Goal: Complete application form

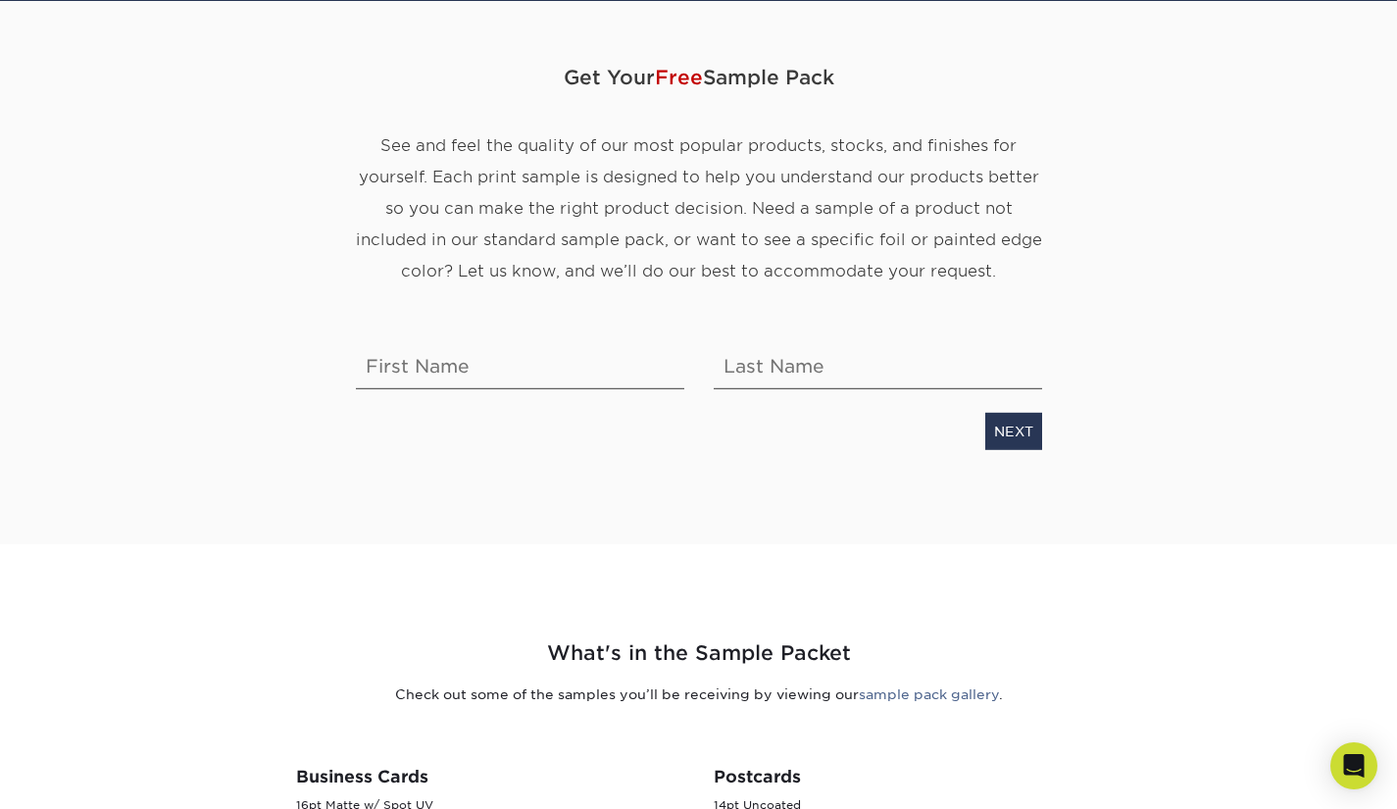
scroll to position [190, 0]
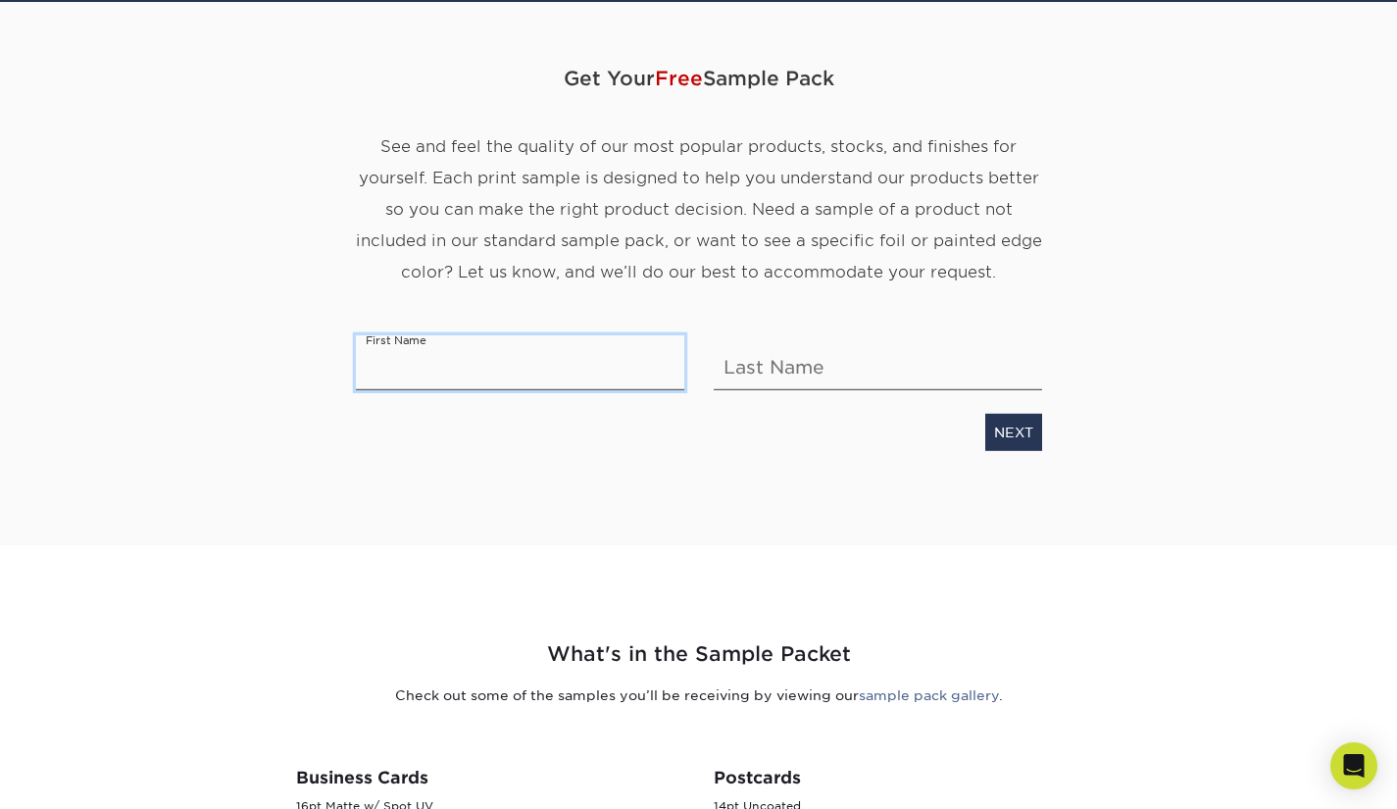
click at [458, 345] on input "text" at bounding box center [520, 362] width 328 height 55
type input "[PERSON_NAME]"
click at [772, 365] on input "text" at bounding box center [878, 362] width 328 height 55
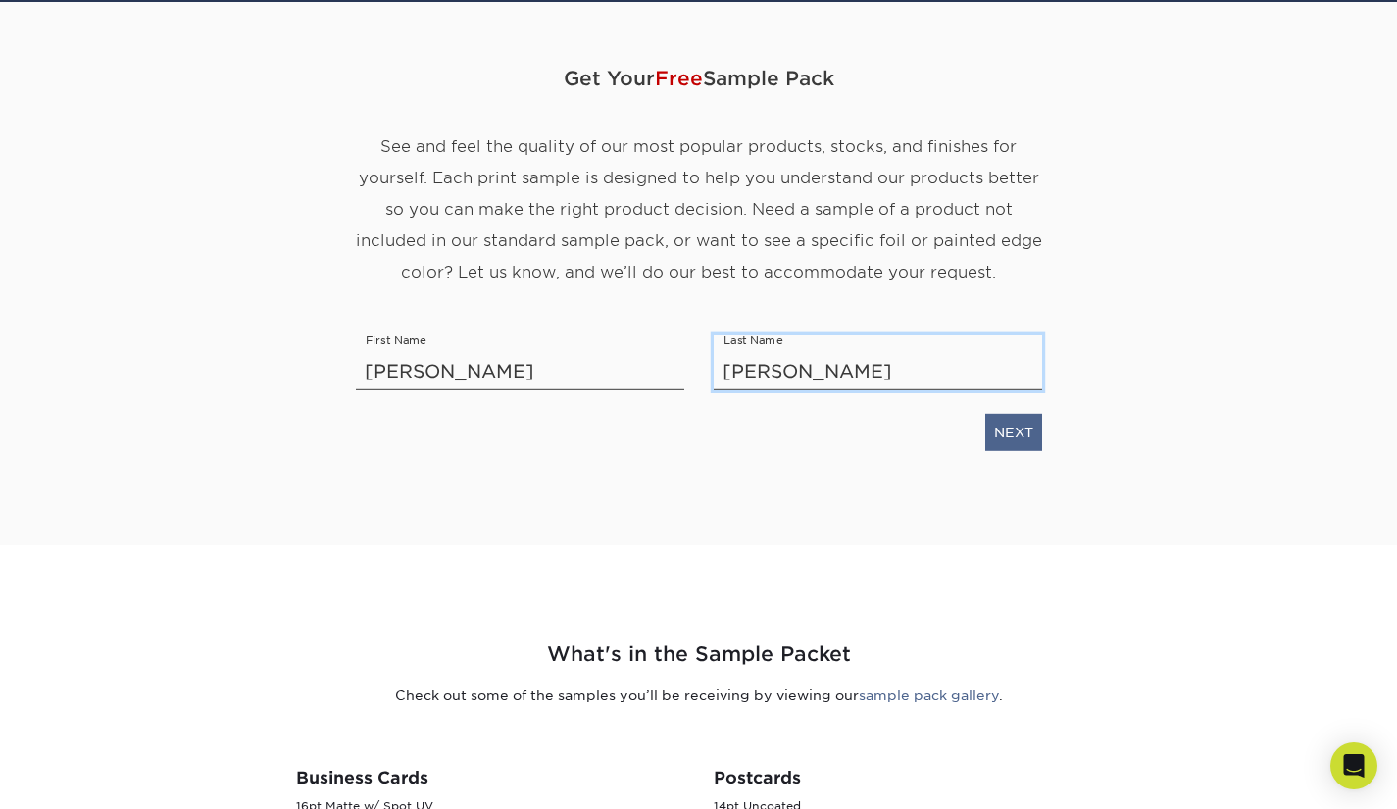
type input "[PERSON_NAME]"
click at [988, 425] on link "NEXT" at bounding box center [1013, 432] width 57 height 37
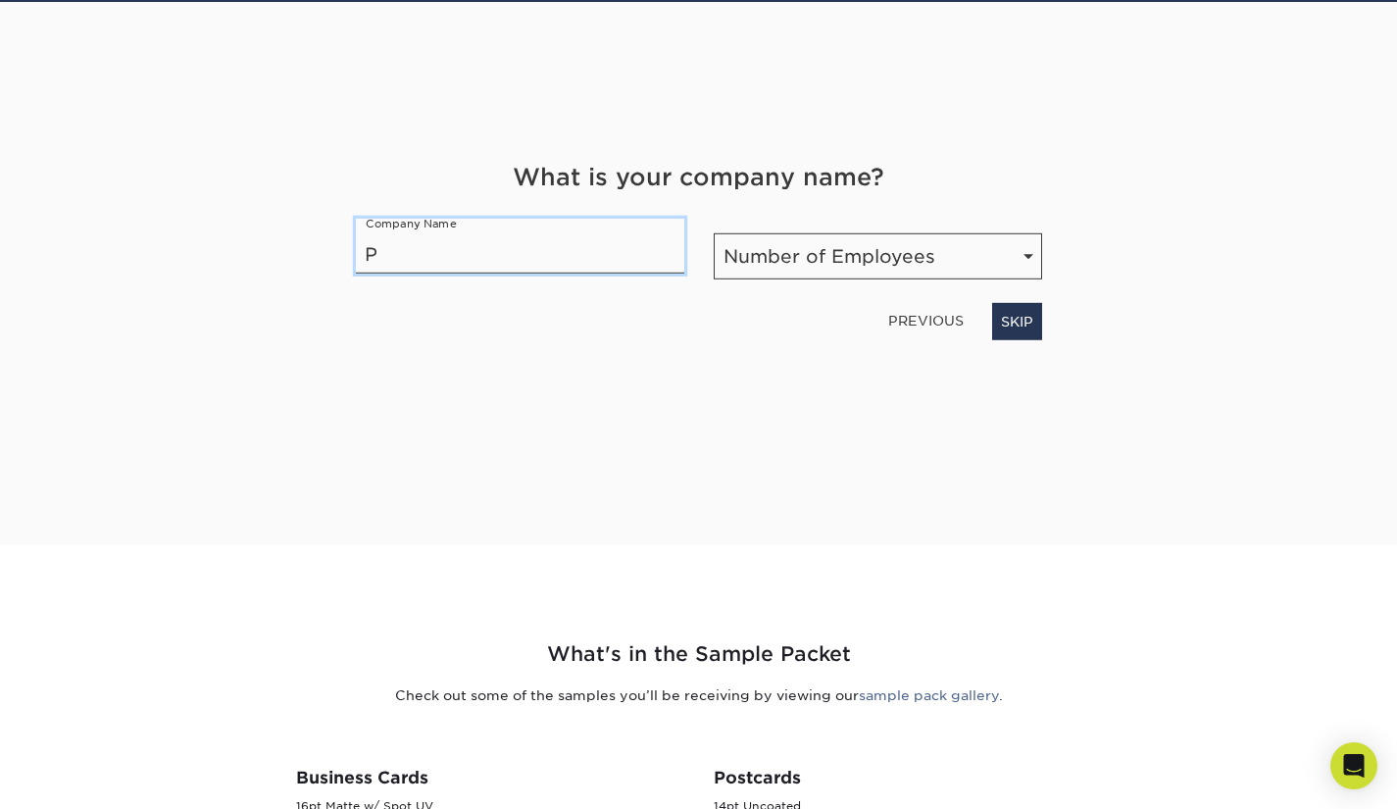
click at [572, 245] on input "P" at bounding box center [520, 246] width 328 height 55
type input "PMV Legal"
click at [822, 243] on select "Number of Employees Self-employed 1-10 employees 11-50 employees 51-200 employe…" at bounding box center [878, 256] width 328 height 46
click at [819, 244] on select "Number of Employees Self-employed 1-10 employees 11-50 employees 51-200 employe…" at bounding box center [878, 256] width 328 height 46
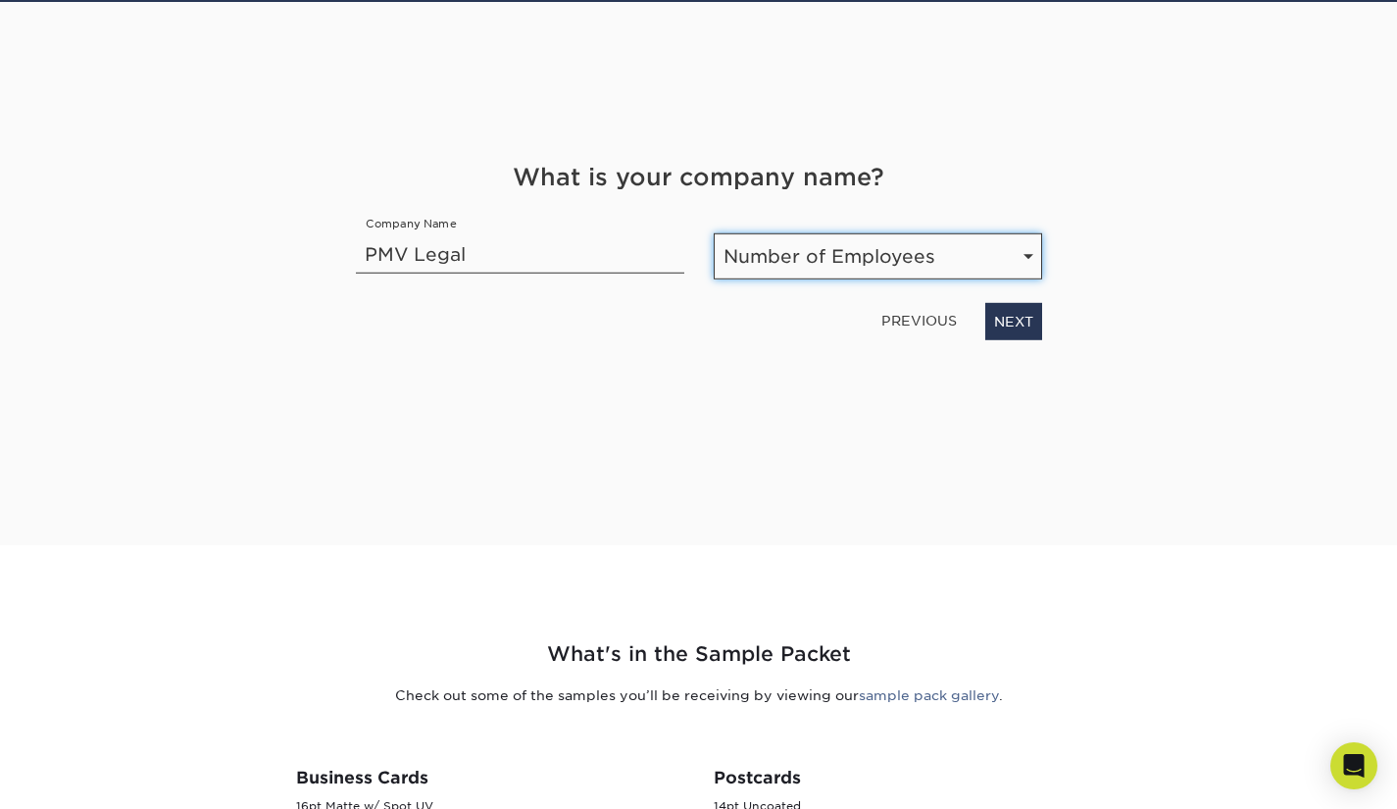
select select "1-10"
click at [714, 233] on select "Number of Employees Self-employed 1-10 employees 11-50 employees 51-200 employe…" at bounding box center [878, 256] width 328 height 46
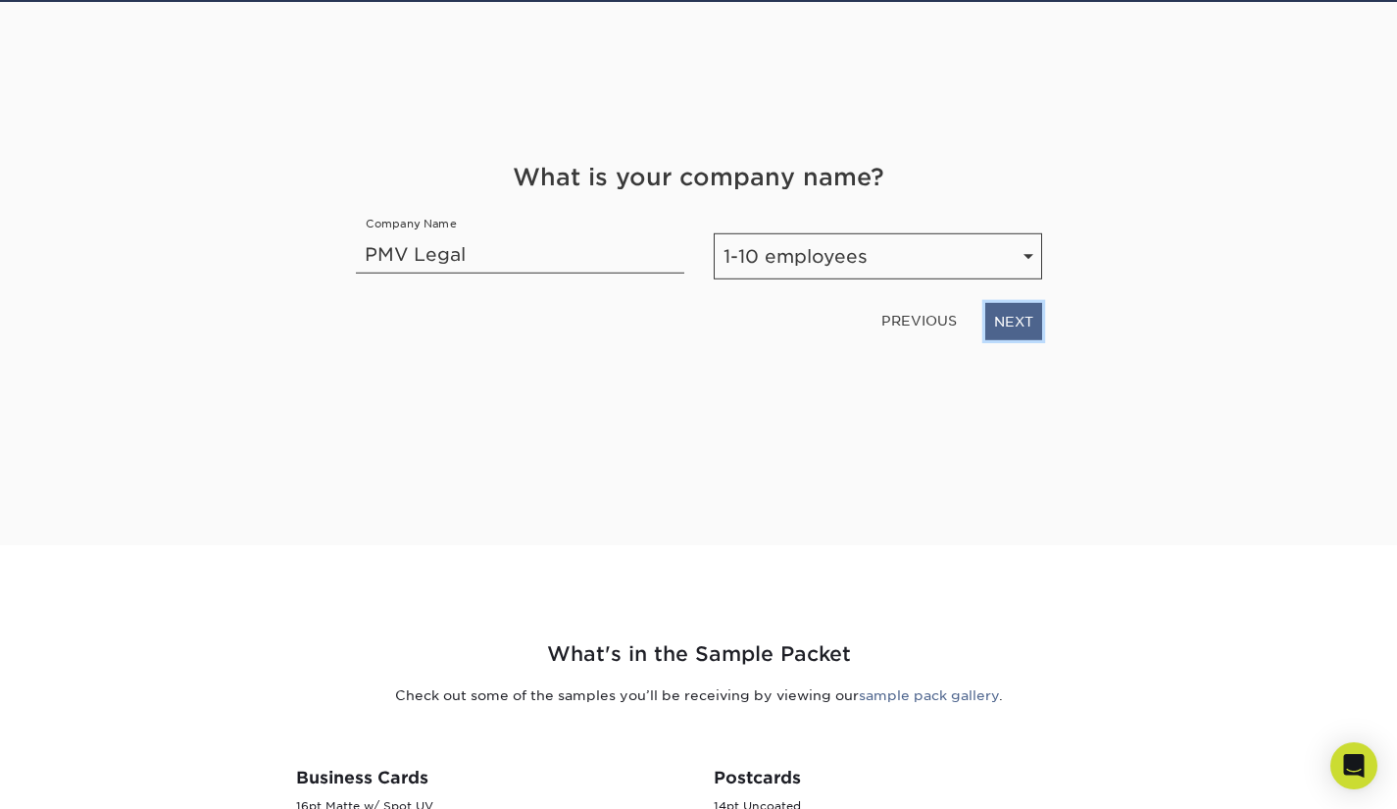
click at [1008, 304] on link "NEXT" at bounding box center [1013, 321] width 57 height 37
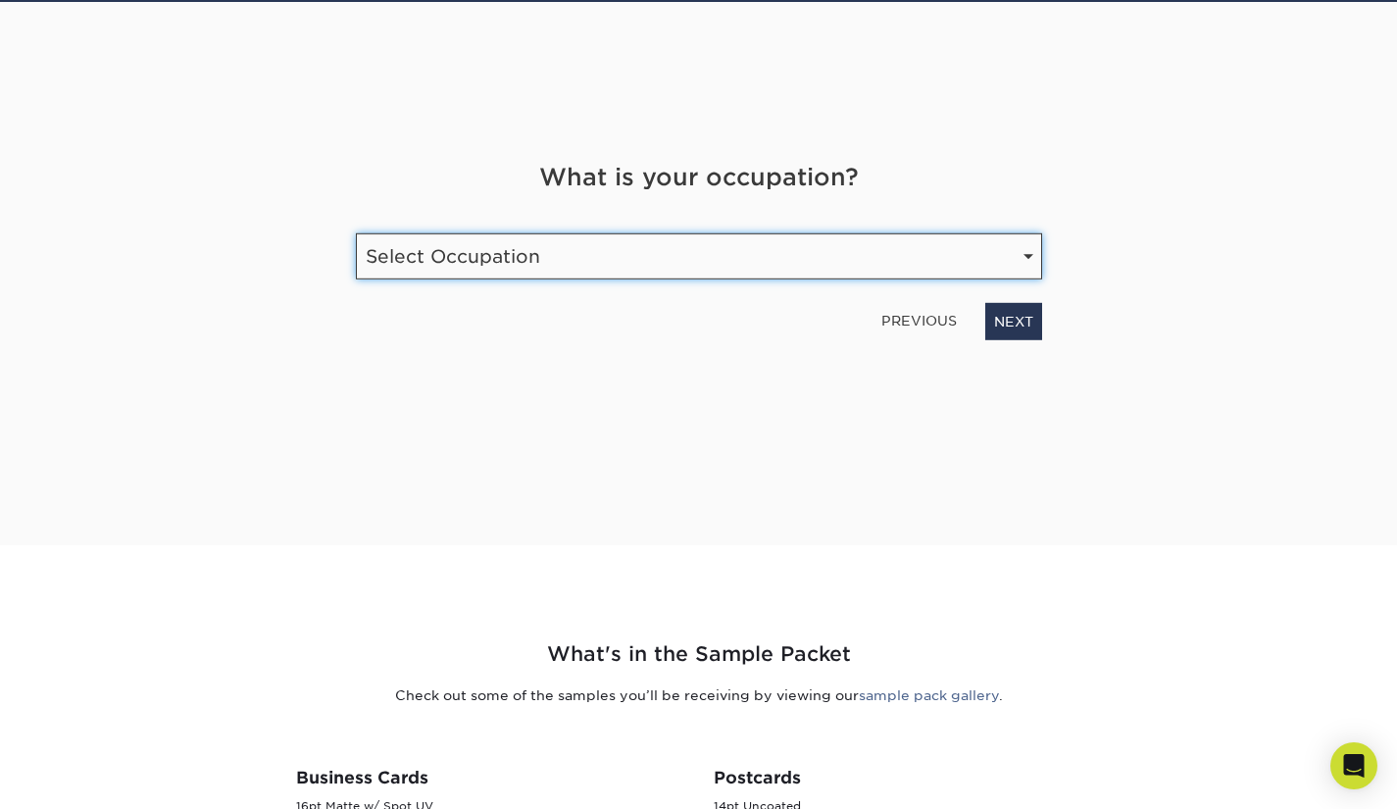
click at [902, 242] on select "Select Occupation Agency Automotive Blogger Cleaning Services Construction Educ…" at bounding box center [699, 256] width 686 height 46
click at [898, 240] on select "Select Occupation Agency Automotive Blogger Cleaning Services Construction Educ…" at bounding box center [699, 256] width 686 height 46
click at [428, 262] on select "Select Occupation Agency Automotive Blogger Cleaning Services Construction Educ…" at bounding box center [699, 256] width 686 height 46
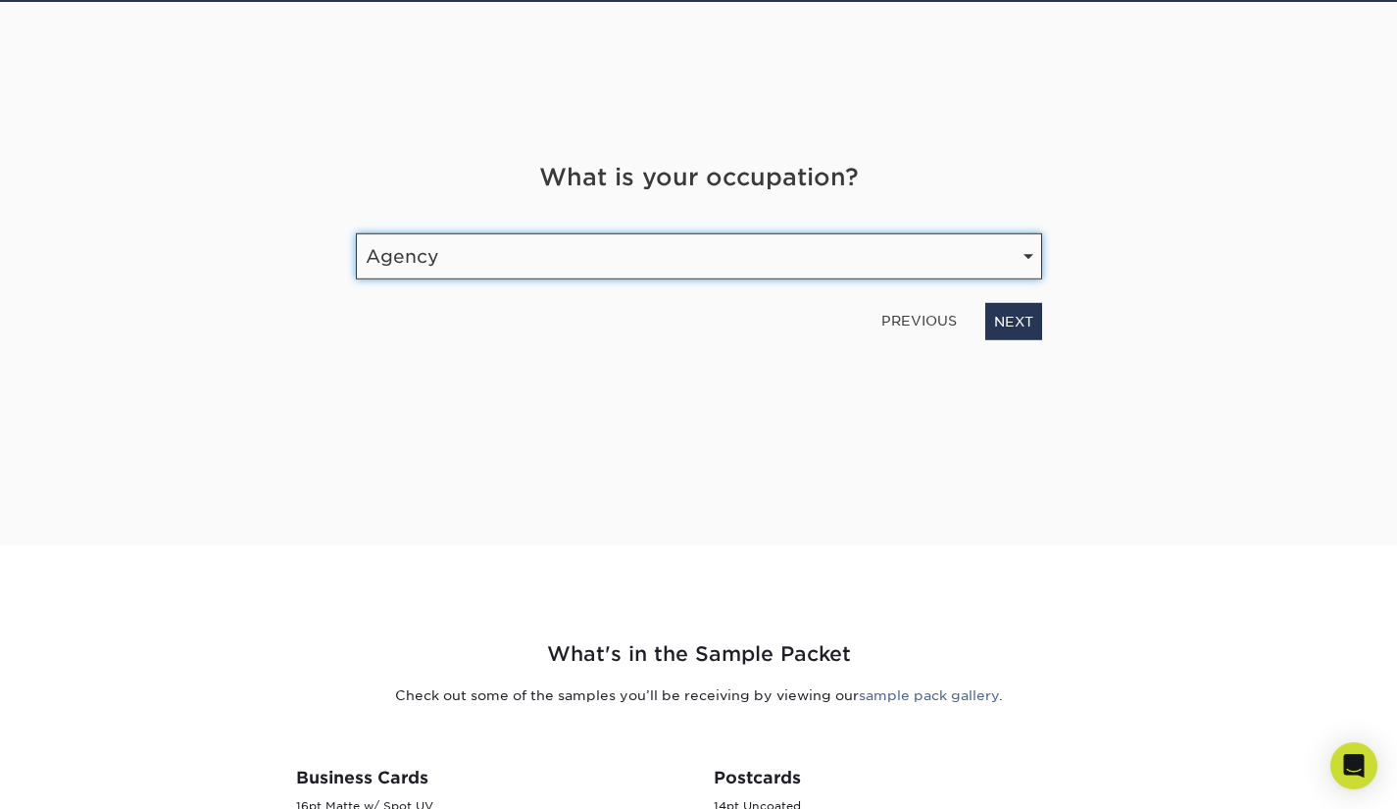
select select "Legal"
click at [356, 233] on select "Select Occupation Agency Automotive Blogger Cleaning Services Construction Educ…" at bounding box center [699, 256] width 686 height 46
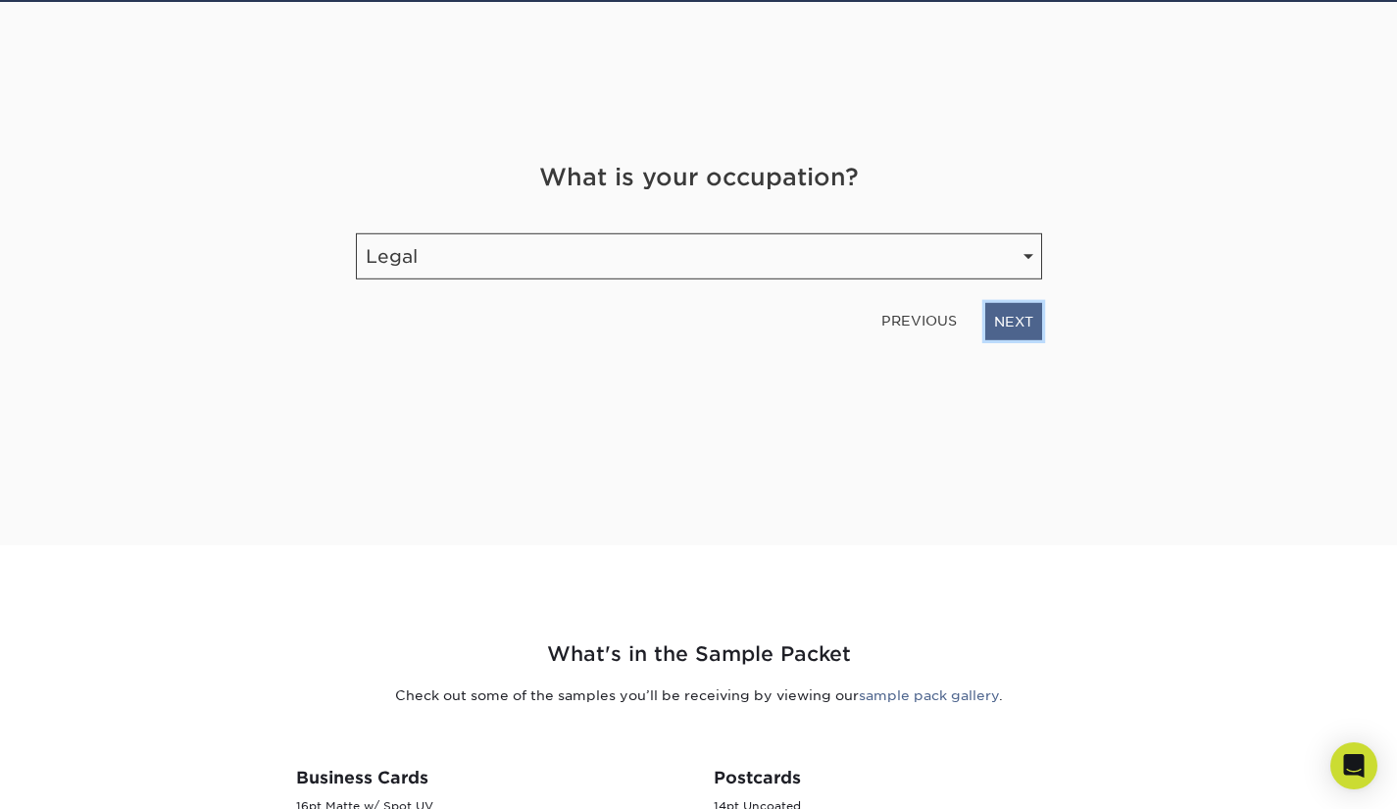
click at [1000, 327] on link "NEXT" at bounding box center [1013, 321] width 57 height 37
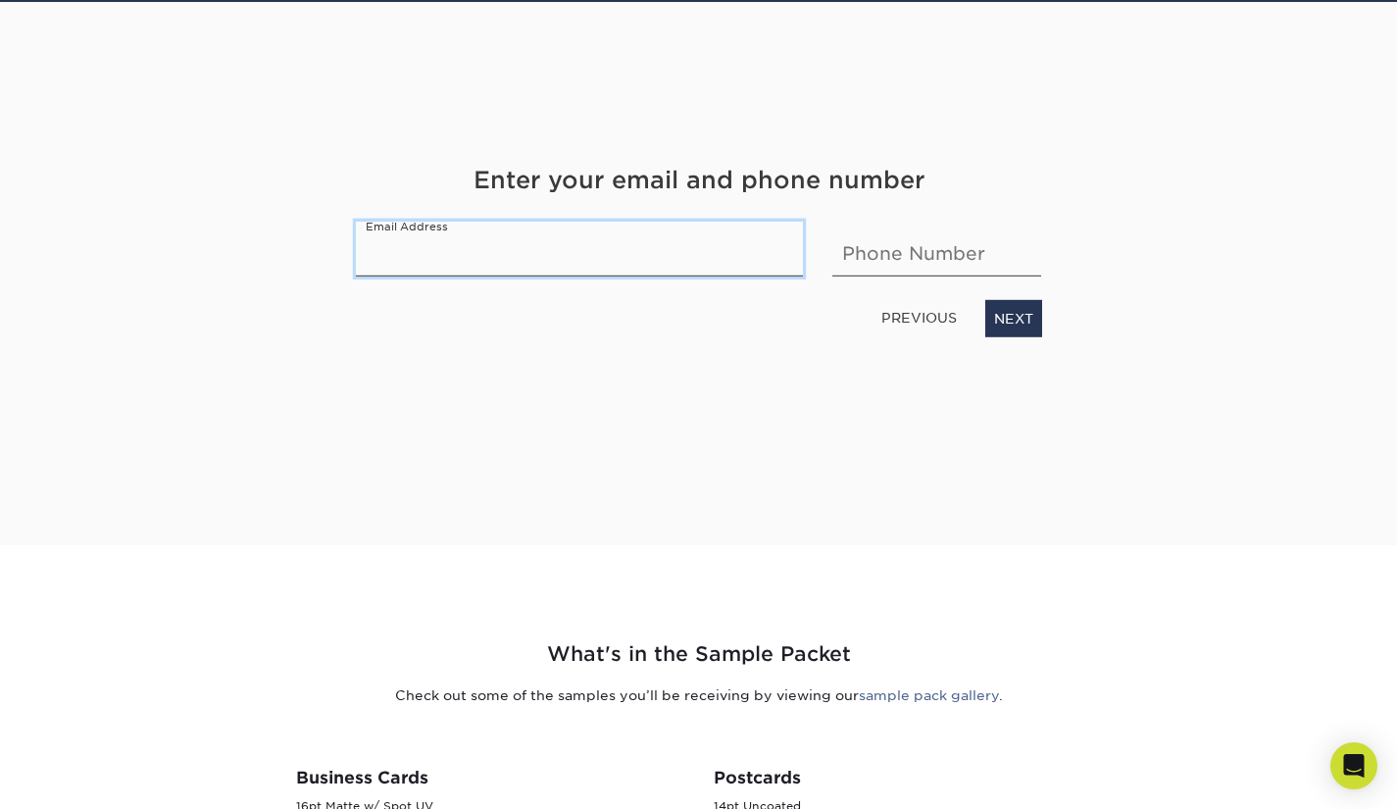
scroll to position [220, 0]
